Goal: Task Accomplishment & Management: Complete application form

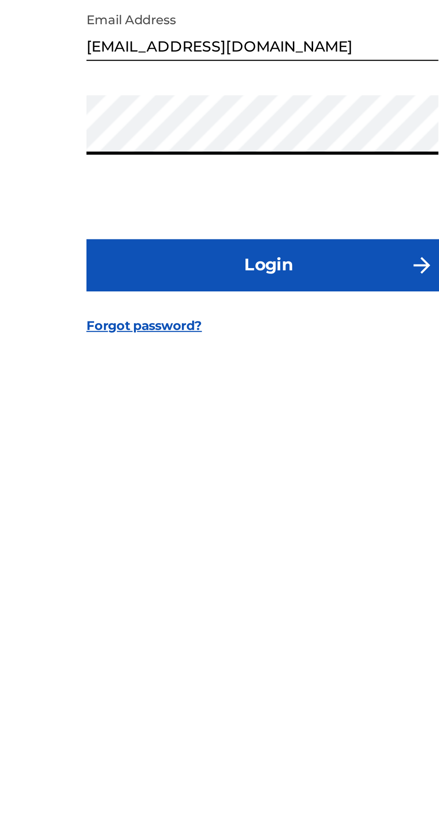
click at [259, 497] on button "Login" at bounding box center [219, 485] width 157 height 22
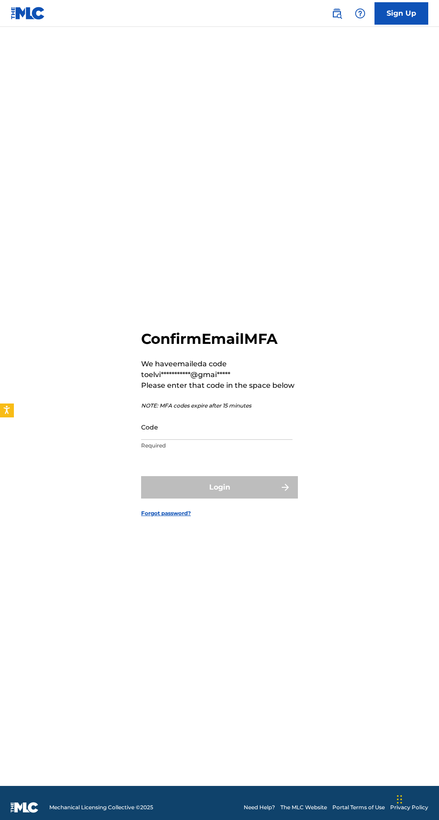
scroll to position [5, 0]
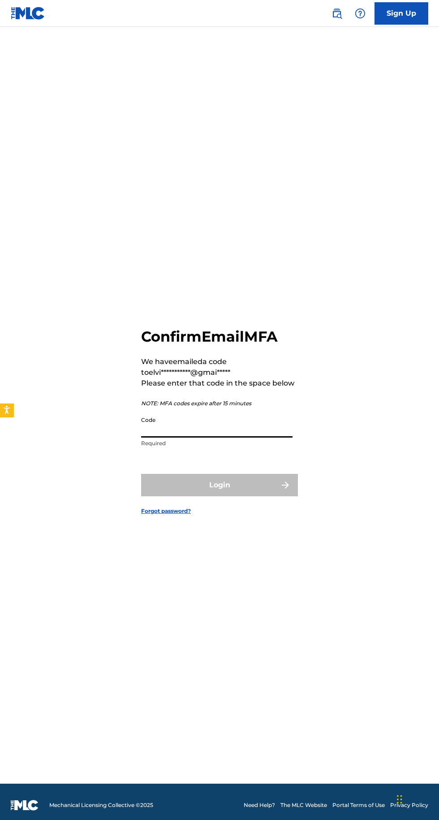
paste input "348259"
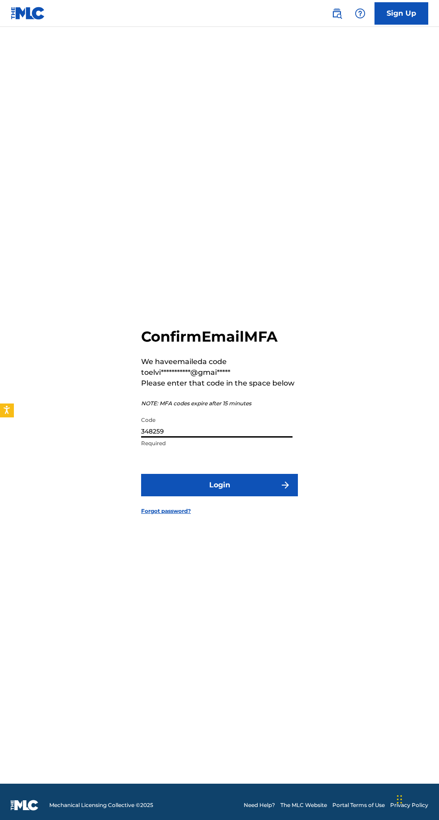
type input "348259"
click at [282, 491] on img "submit" at bounding box center [285, 485] width 11 height 11
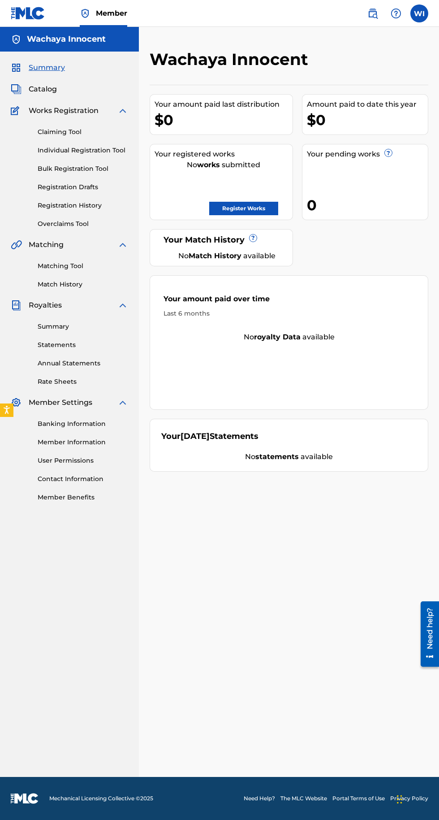
click at [265, 205] on link "Register Works" at bounding box center [243, 208] width 69 height 13
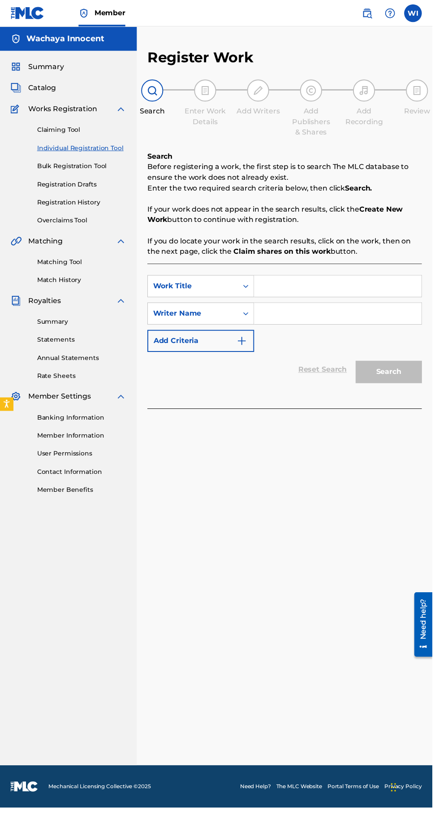
click at [292, 291] on input "Search Form" at bounding box center [343, 291] width 170 height 22
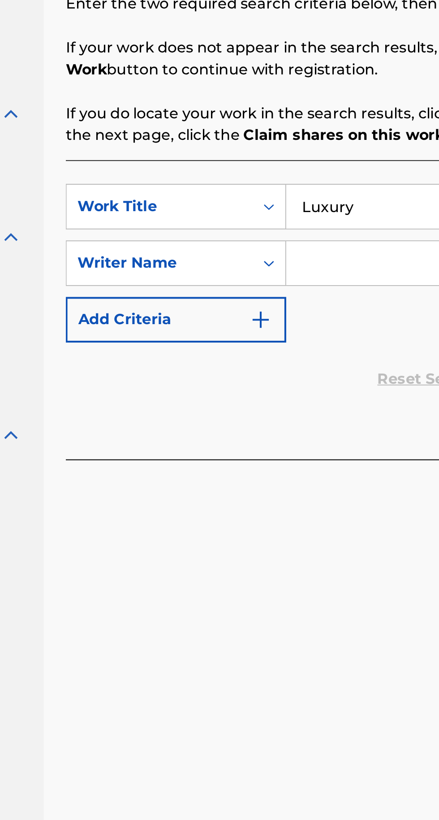
type input "Luxury"
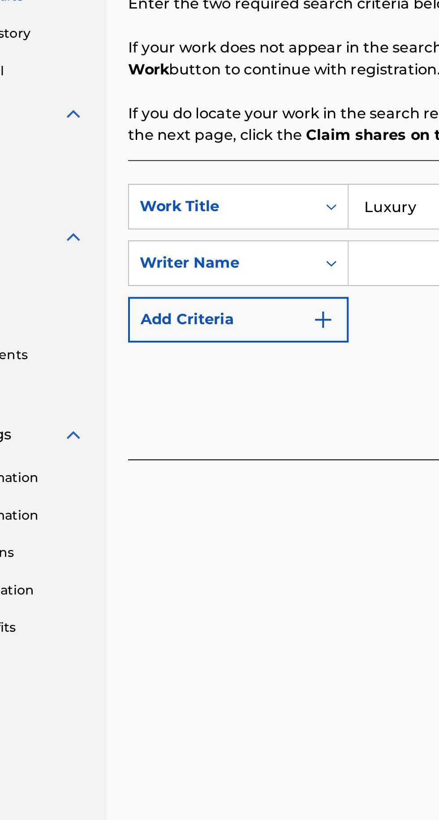
click at [274, 317] on input "Search Form" at bounding box center [343, 319] width 170 height 22
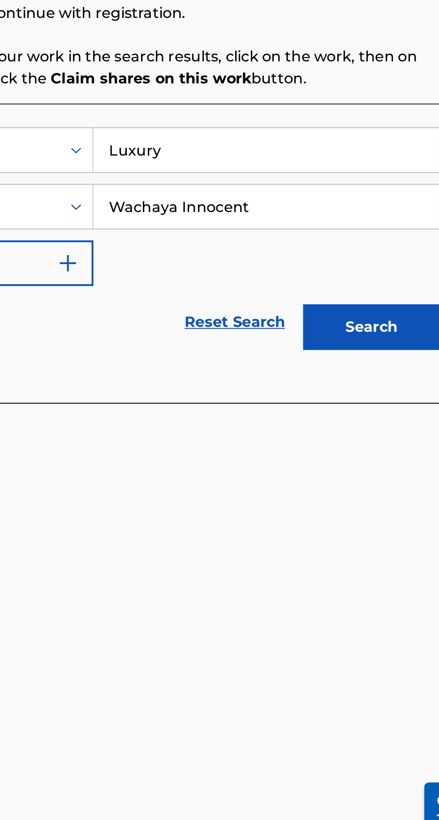
type input "Wachaya Innocent"
click at [403, 374] on button "Search" at bounding box center [394, 377] width 67 height 22
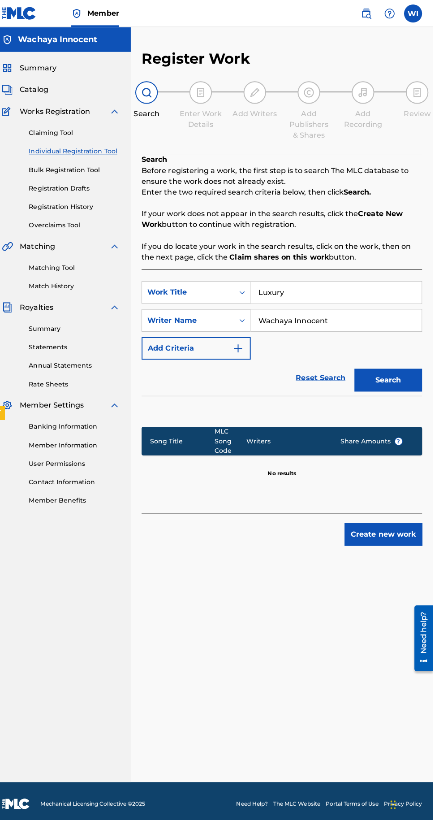
click at [390, 526] on button "Create new work" at bounding box center [390, 531] width 77 height 22
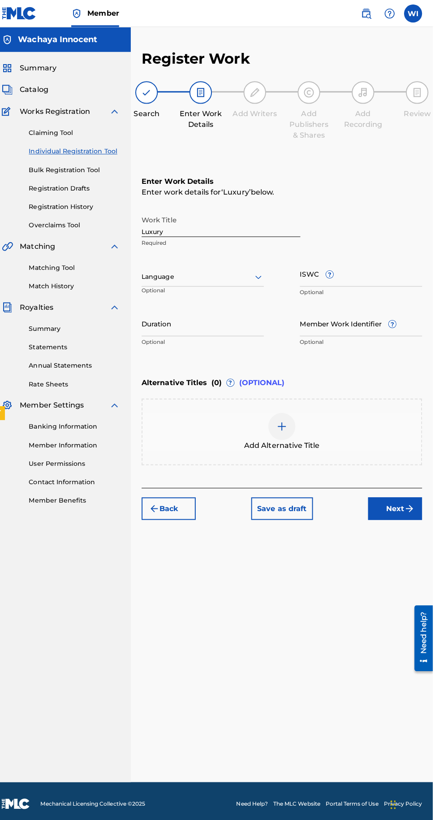
click at [417, 507] on img "submit" at bounding box center [416, 505] width 11 height 11
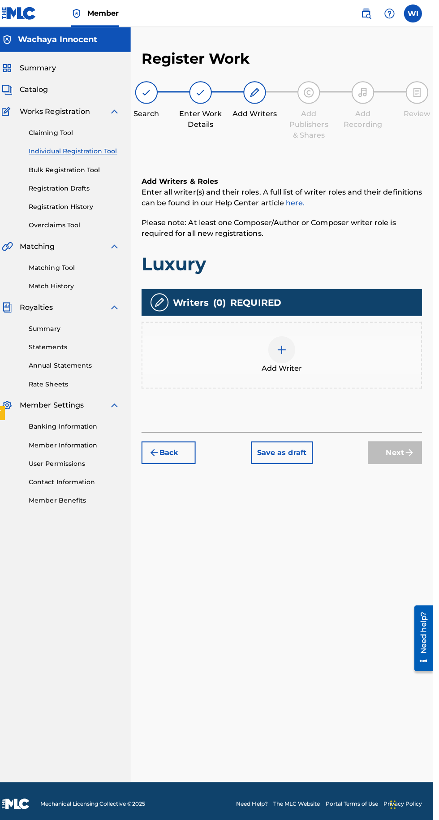
click at [293, 342] on img at bounding box center [289, 347] width 11 height 11
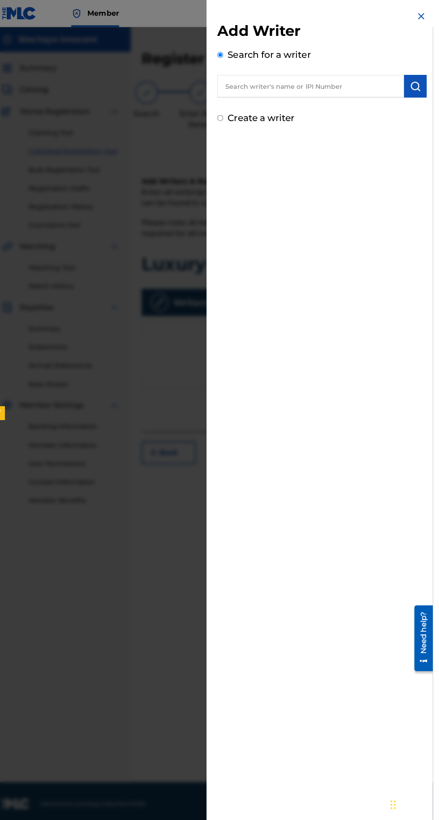
click at [331, 87] on input "text" at bounding box center [318, 85] width 186 height 22
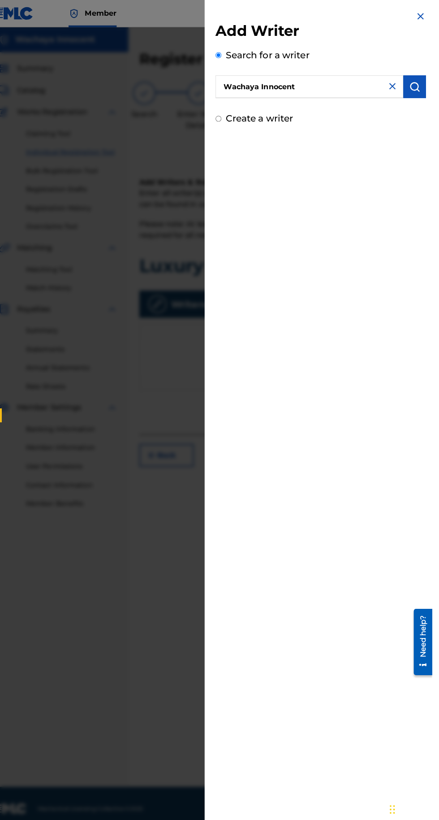
type input "Wachaya Innocent"
click at [439, 84] on div "Add Writer Search for a writer Wachaya Innocent Create a writer" at bounding box center [329, 67] width 230 height 135
click at [426, 86] on img "submit" at bounding box center [422, 85] width 11 height 11
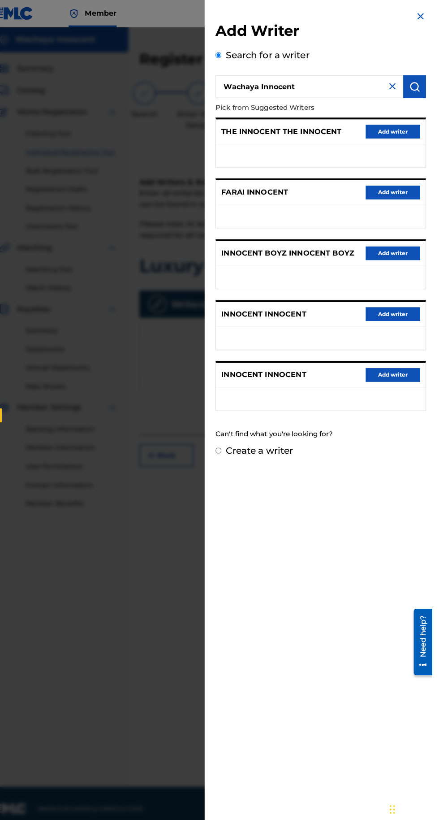
click at [231, 444] on input "Create a writer" at bounding box center [228, 445] width 6 height 6
radio input "false"
radio input "true"
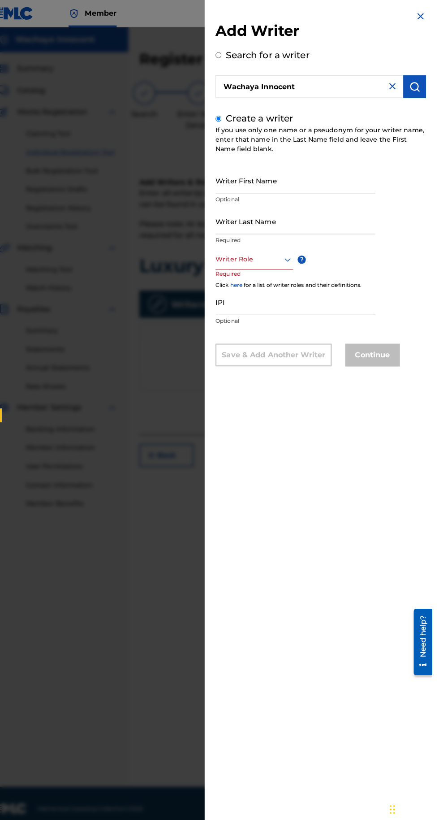
click at [249, 311] on input "IPI" at bounding box center [304, 299] width 158 height 26
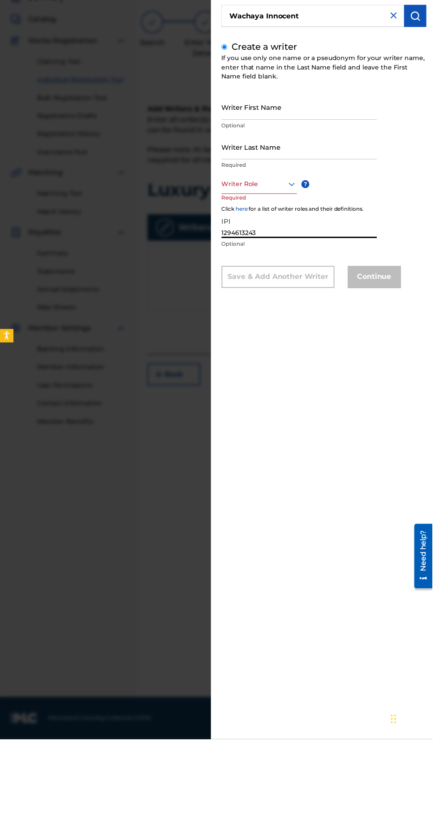
type input "1294613243"
click at [285, 191] on input "Writer First Name" at bounding box center [304, 178] width 158 height 26
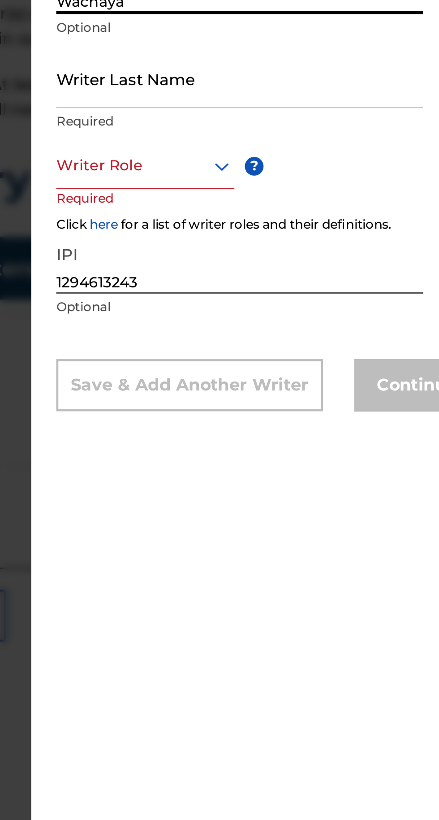
type input "Wachaya"
click at [296, 231] on input "Writer Last Name" at bounding box center [304, 219] width 158 height 26
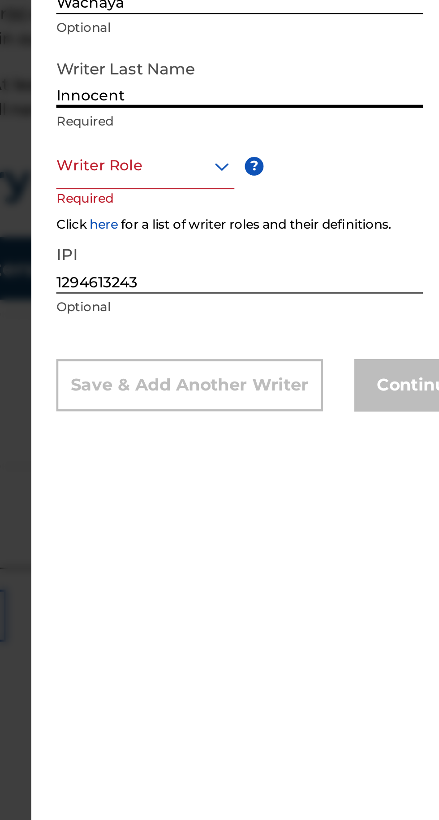
type input "Innocent"
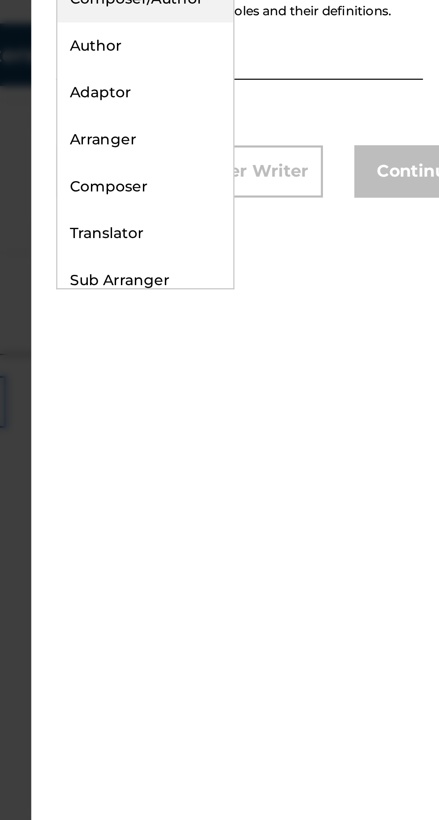
click at [289, 287] on div "Composer/Author" at bounding box center [264, 276] width 76 height 20
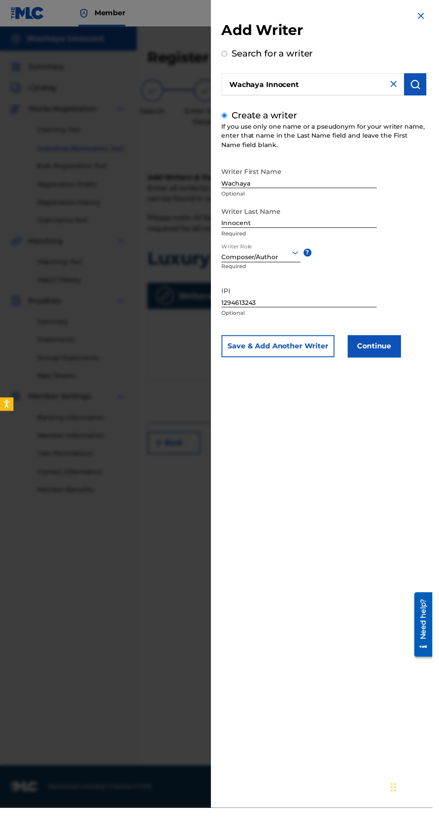
click at [398, 363] on button "Continue" at bounding box center [380, 351] width 54 height 22
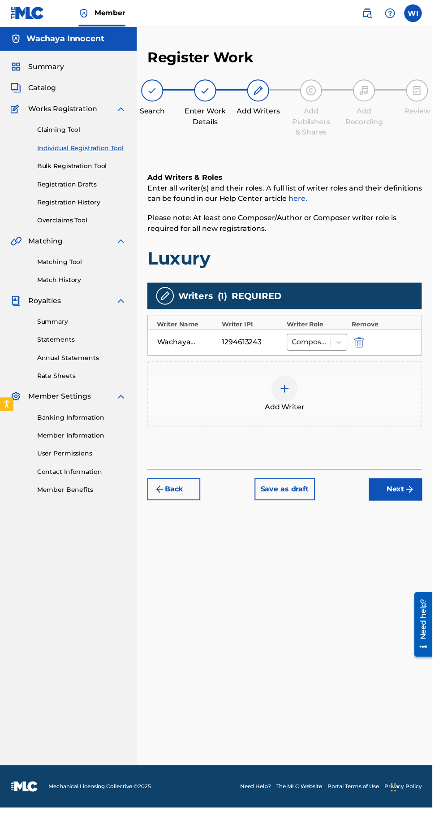
click at [416, 497] on img "submit" at bounding box center [416, 496] width 11 height 11
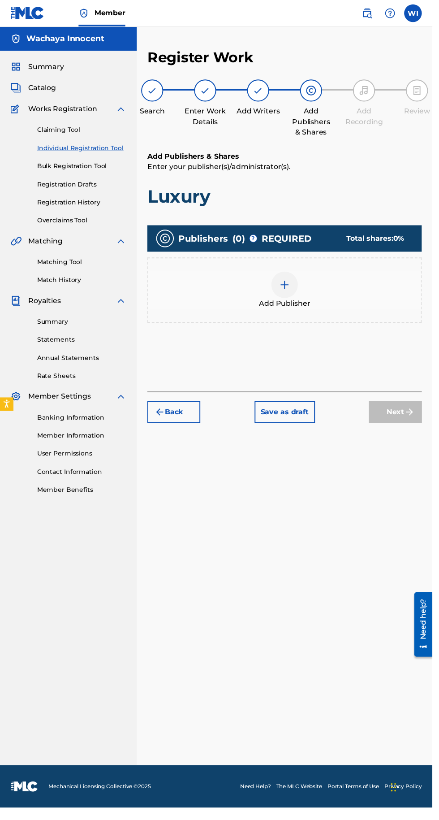
scroll to position [40, 0]
click at [299, 276] on div "Add Publisher" at bounding box center [289, 295] width 277 height 38
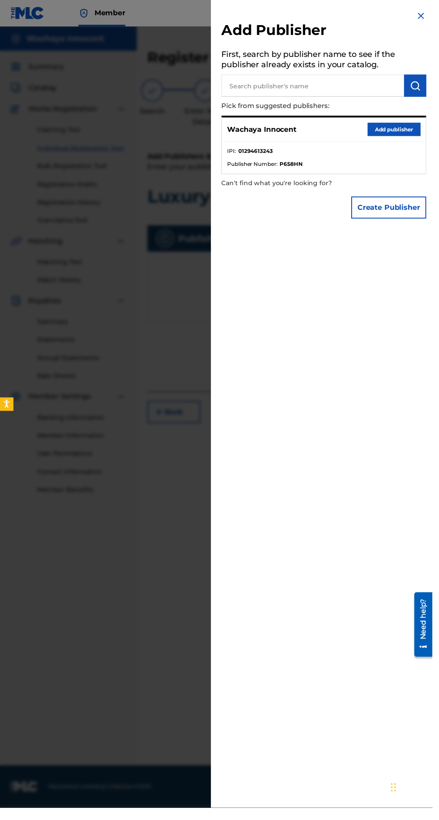
click at [411, 138] on button "Add publisher" at bounding box center [401, 131] width 54 height 13
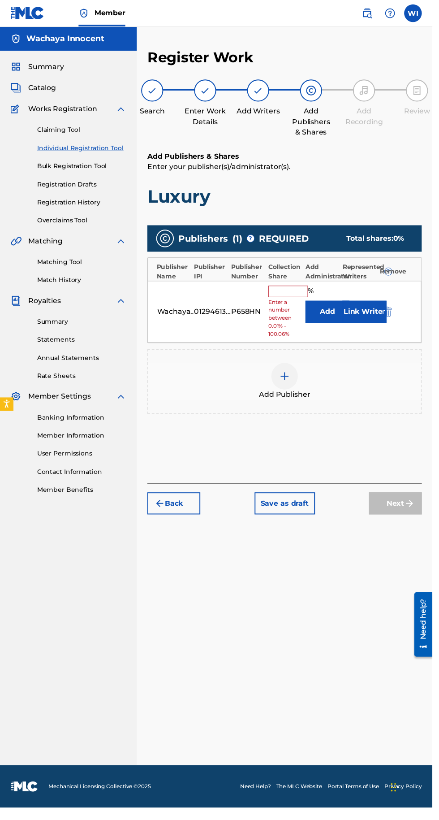
click at [296, 290] on input "text" at bounding box center [293, 296] width 40 height 12
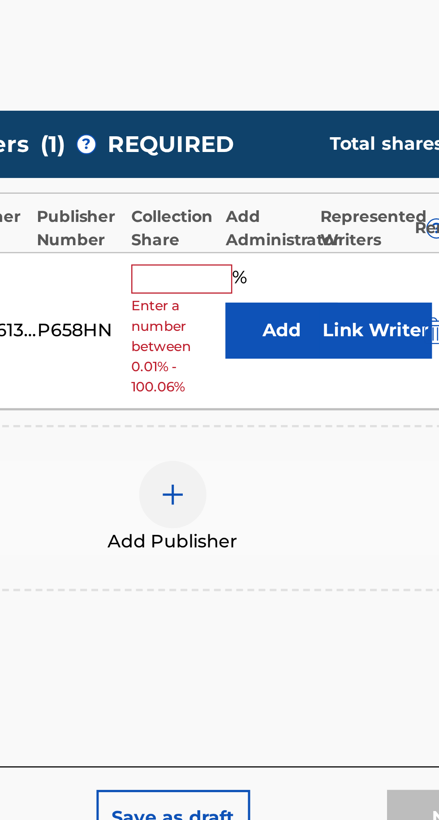
type input "100"
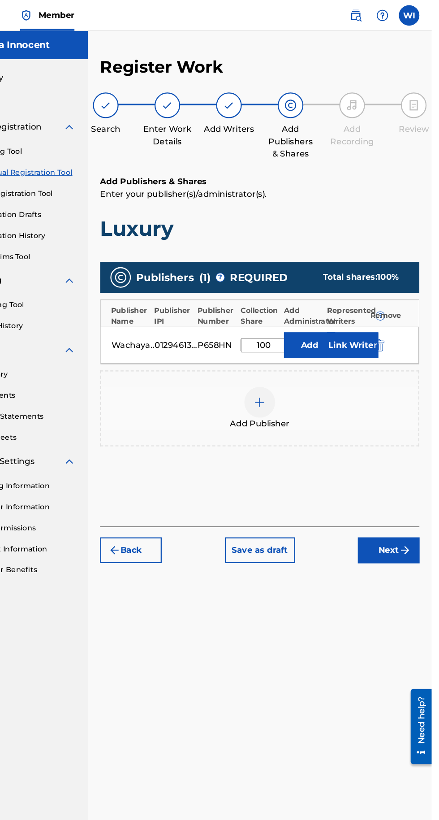
scroll to position [39, 0]
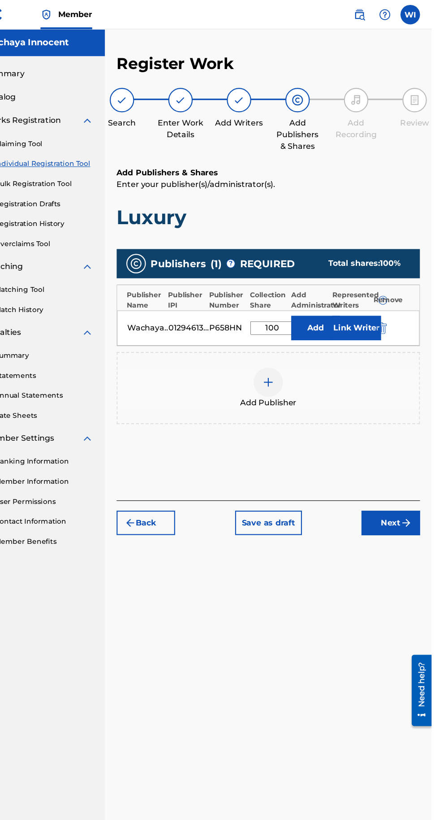
click at [353, 290] on button "Link Writer" at bounding box center [370, 301] width 45 height 22
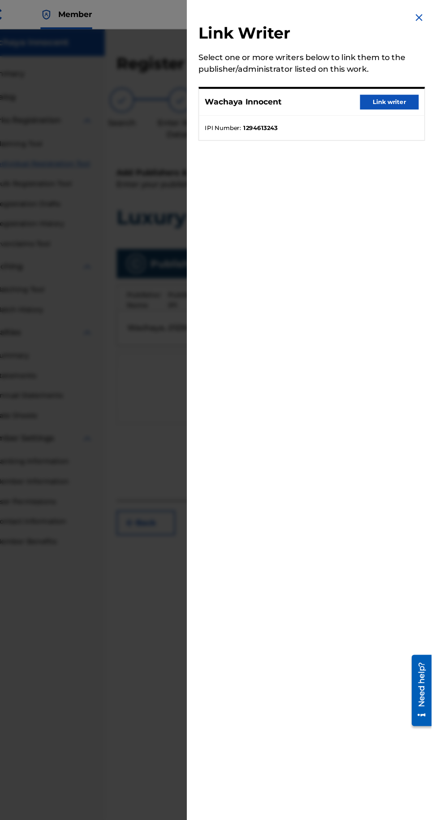
click at [410, 100] on button "Link writer" at bounding box center [401, 93] width 54 height 13
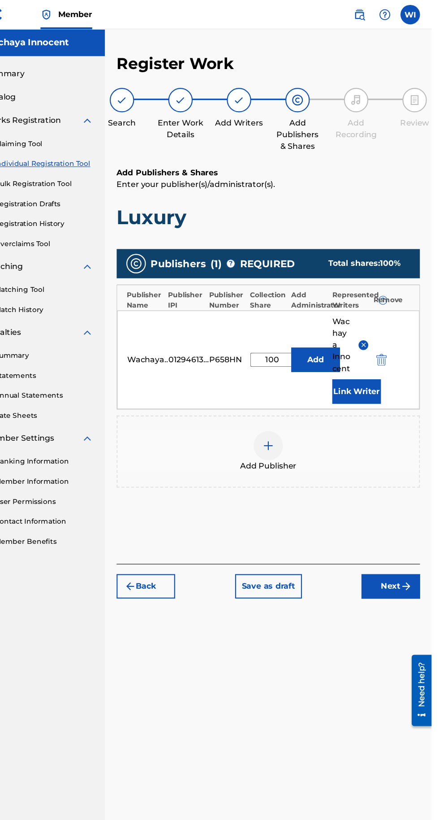
click at [408, 527] on button "Next" at bounding box center [402, 538] width 54 height 22
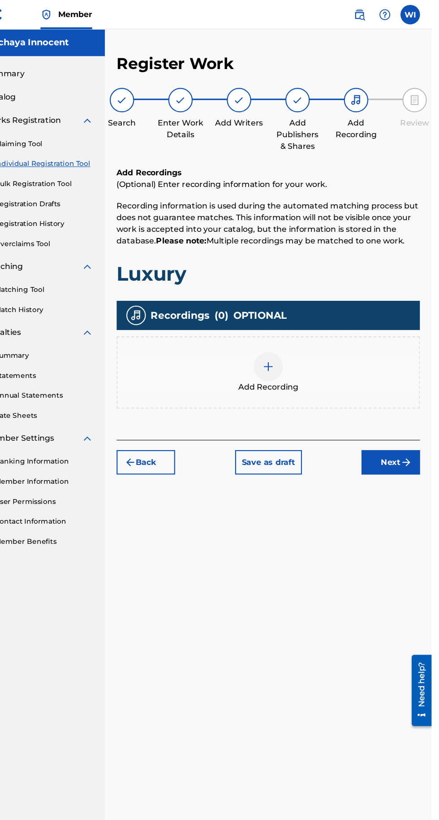
scroll to position [40, 0]
click at [303, 323] on div "Add Recording" at bounding box center [289, 342] width 277 height 38
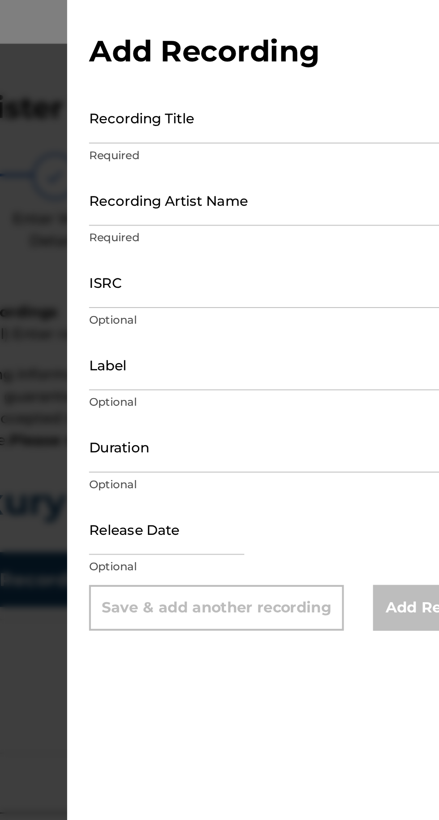
click at [265, 70] on input "Recording Title" at bounding box center [329, 63] width 208 height 26
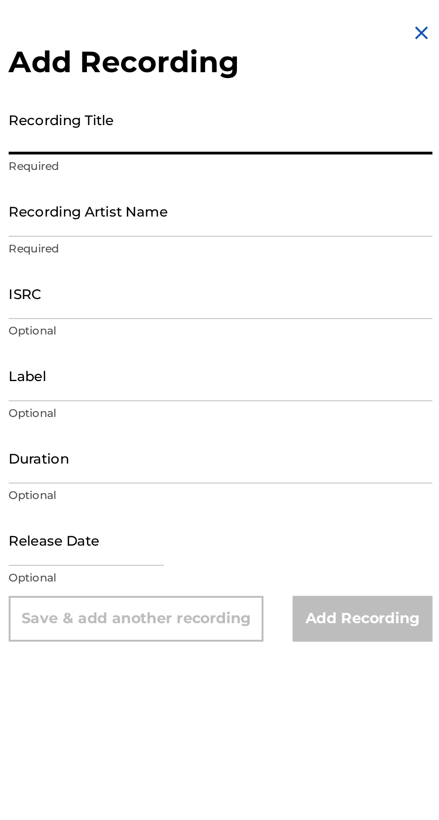
scroll to position [2, 0]
type input "Luxury"
click at [326, 109] on input "Recording Artist Name" at bounding box center [329, 104] width 208 height 26
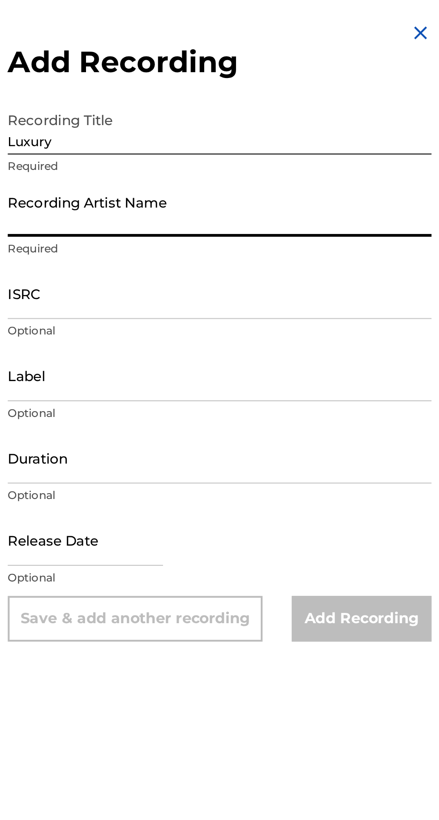
type input "[PERSON_NAME] Official"
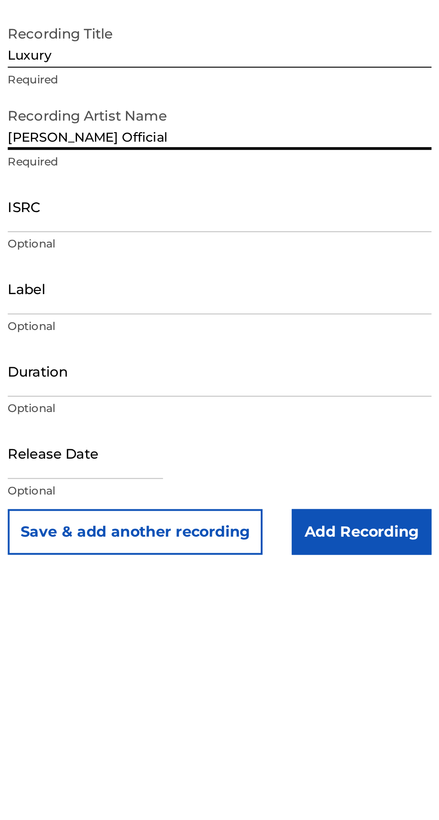
click at [295, 193] on input "Label" at bounding box center [329, 184] width 208 height 26
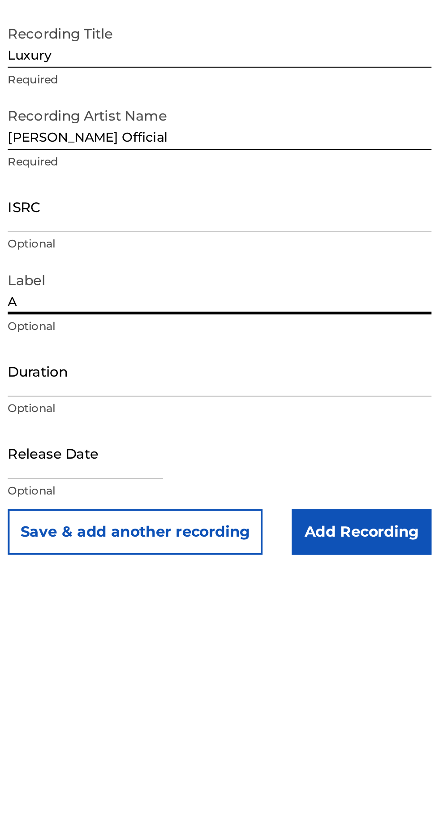
type input "Algator Music Group"
click at [265, 267] on input "text" at bounding box center [263, 265] width 76 height 26
select select "7"
select select "2025"
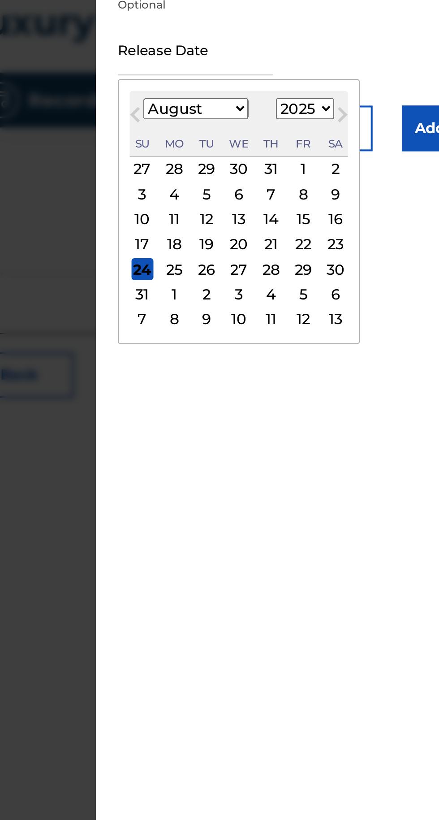
click at [243, 374] on div "24" at bounding box center [237, 372] width 11 height 11
type input "August 24 2025"
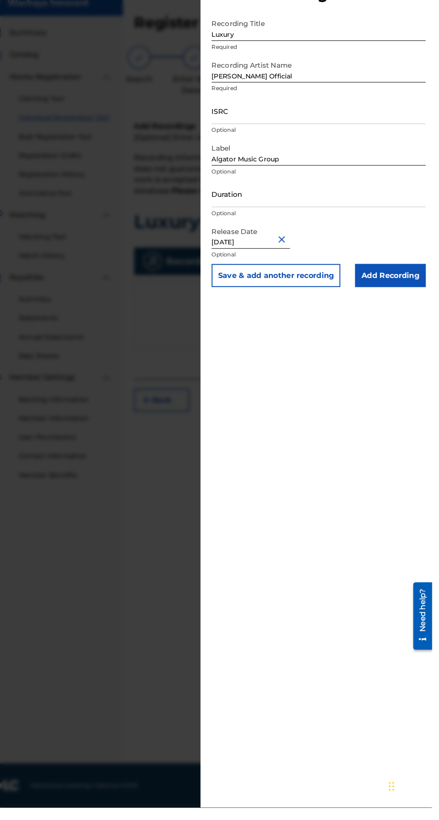
scroll to position [0, 0]
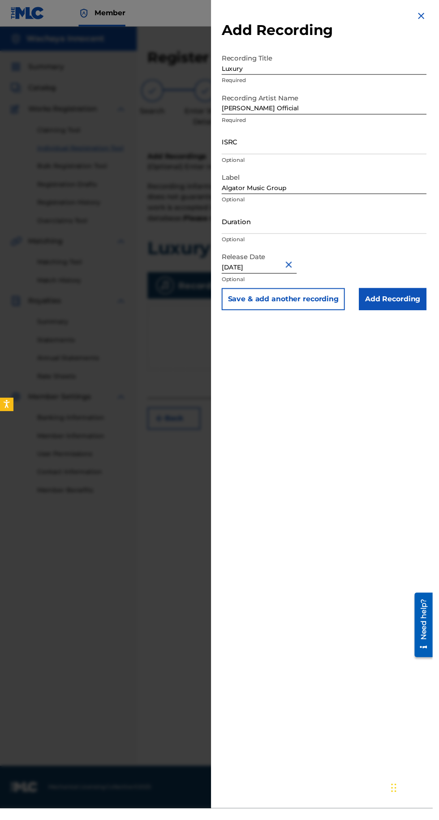
click at [269, 231] on input "Duration" at bounding box center [329, 225] width 208 height 26
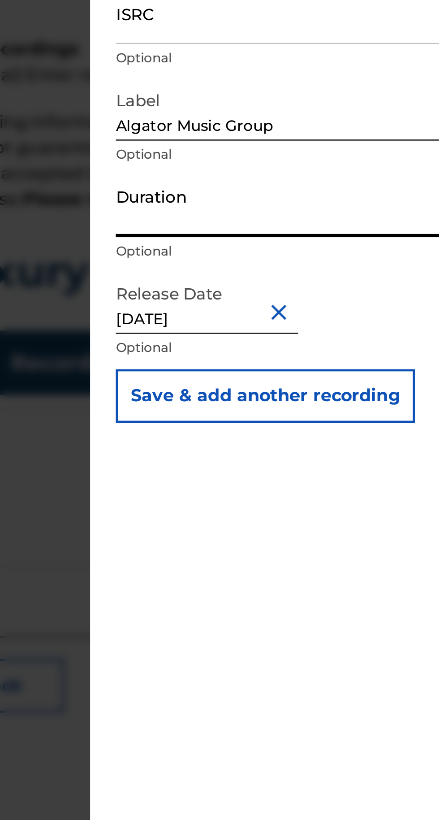
scroll to position [3, 0]
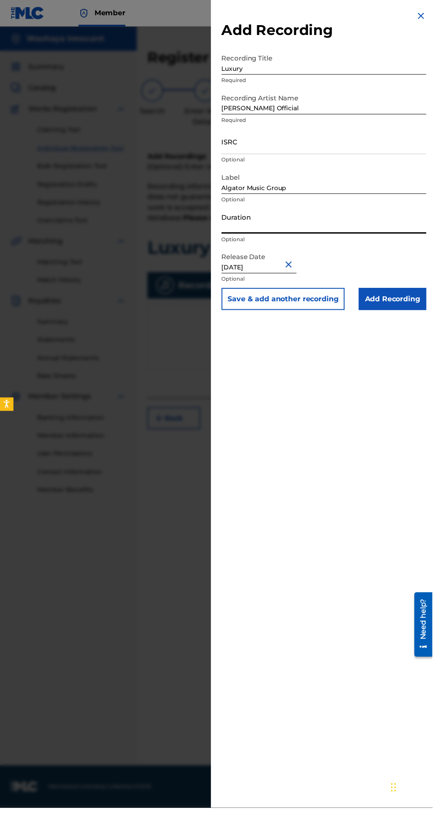
click at [419, 307] on input "Add Recording" at bounding box center [399, 303] width 69 height 22
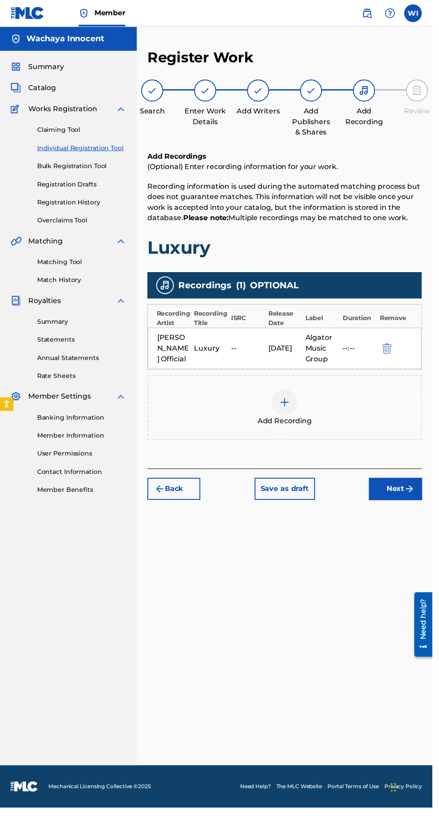
click at [292, 356] on div "08/23/2025" at bounding box center [289, 353] width 33 height 11
click at [416, 493] on img "submit" at bounding box center [416, 496] width 11 height 11
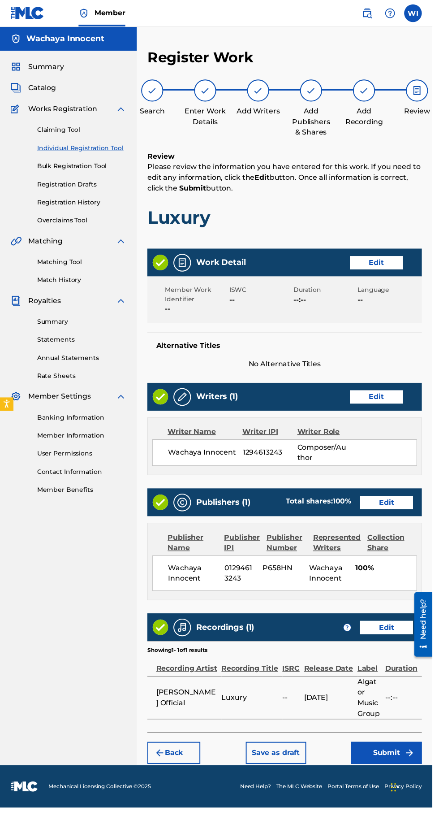
scroll to position [49, 0]
click at [411, 753] on button "Submit" at bounding box center [393, 764] width 72 height 22
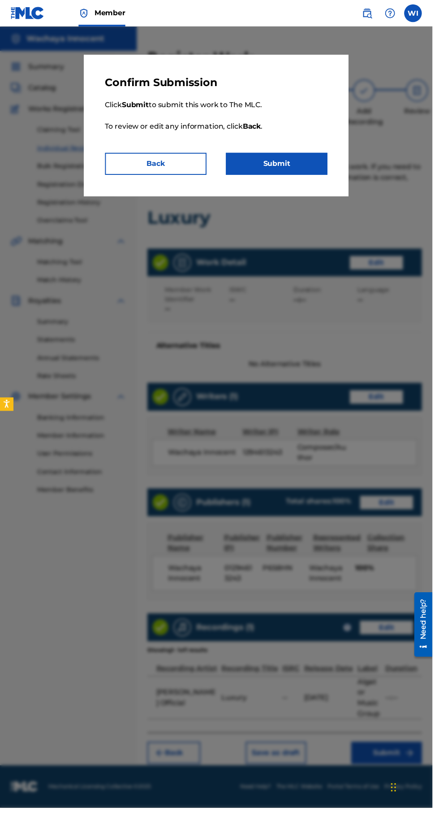
click at [308, 171] on button "Submit" at bounding box center [281, 166] width 103 height 22
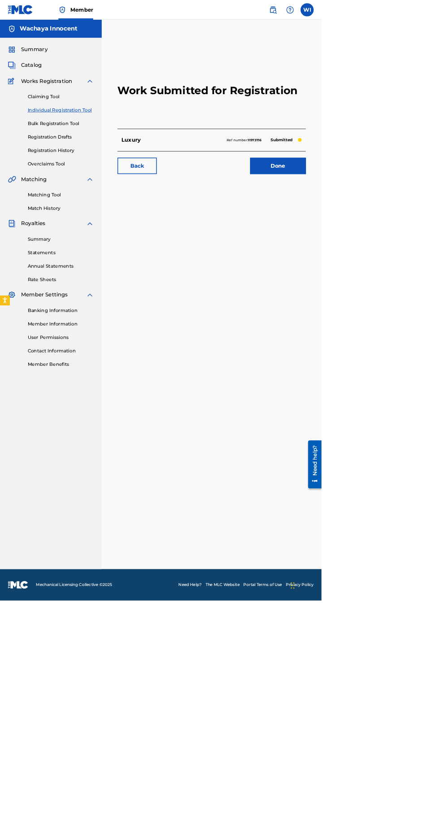
click at [399, 236] on link "Done" at bounding box center [380, 226] width 76 height 22
